Goal: Go to known website: Go to known website

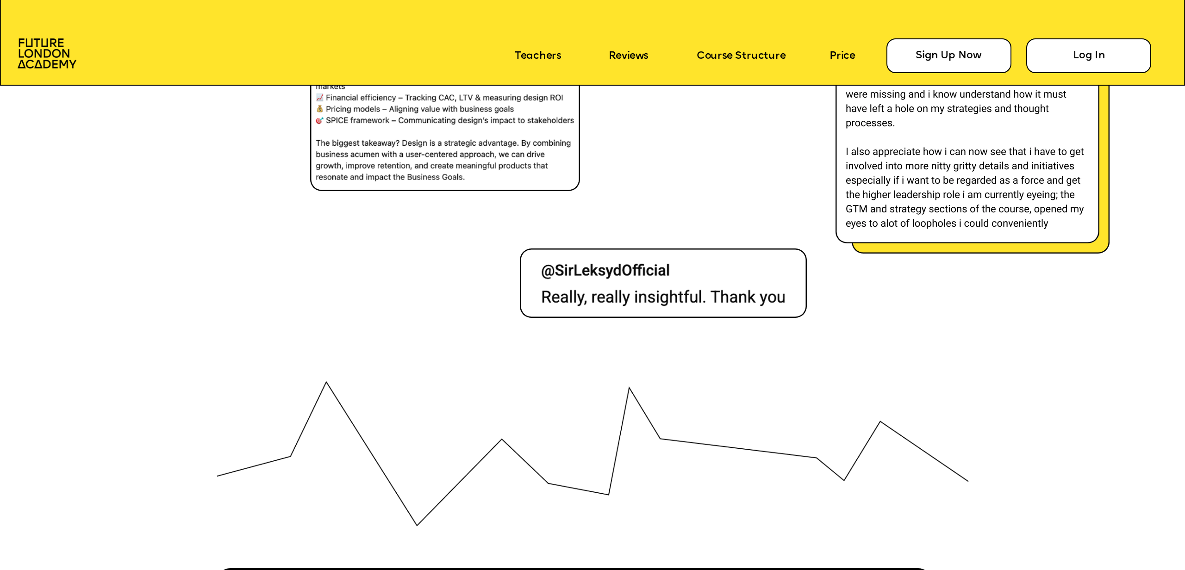
scroll to position [8707, 0]
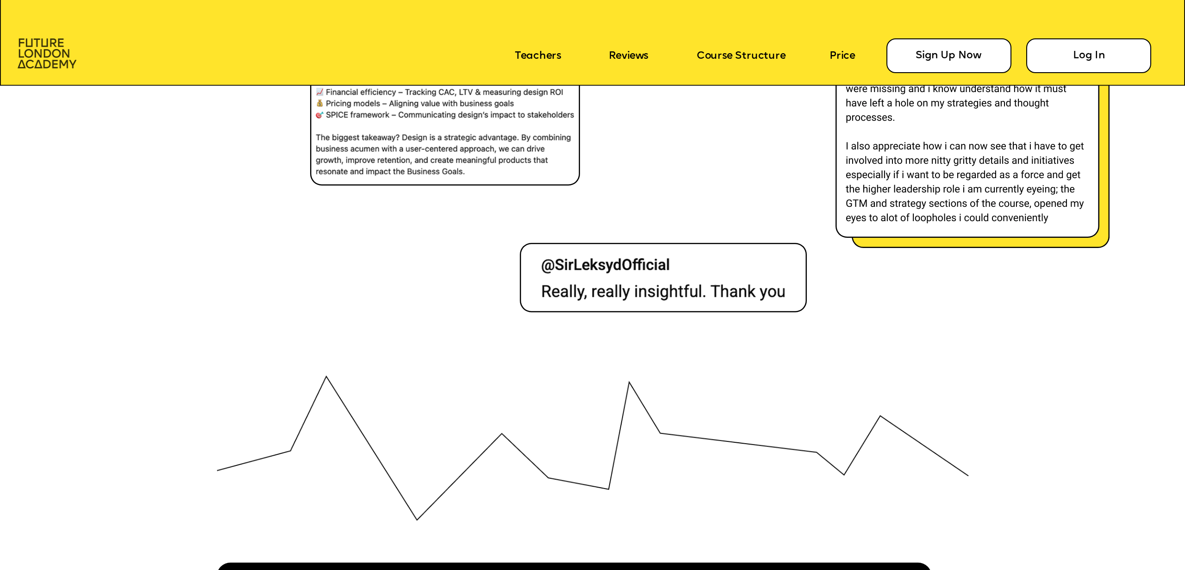
click at [51, 65] on img at bounding box center [47, 53] width 59 height 30
